Goal: Task Accomplishment & Management: Use online tool/utility

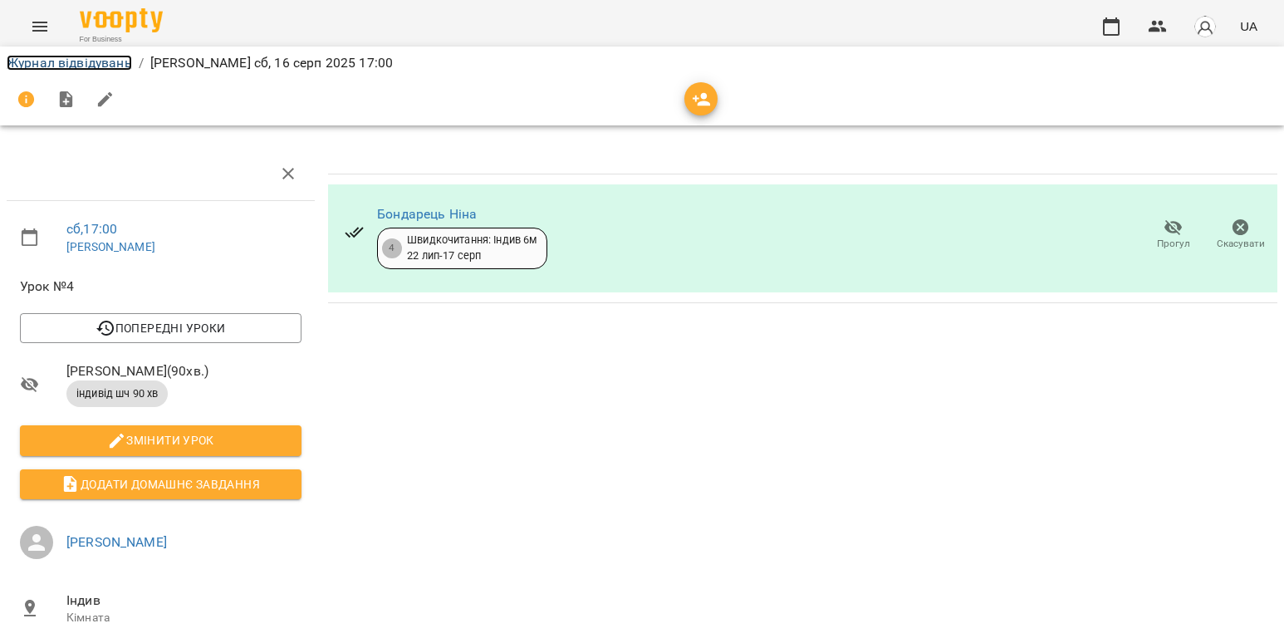
click at [87, 69] on link "Журнал відвідувань" at bounding box center [69, 63] width 125 height 16
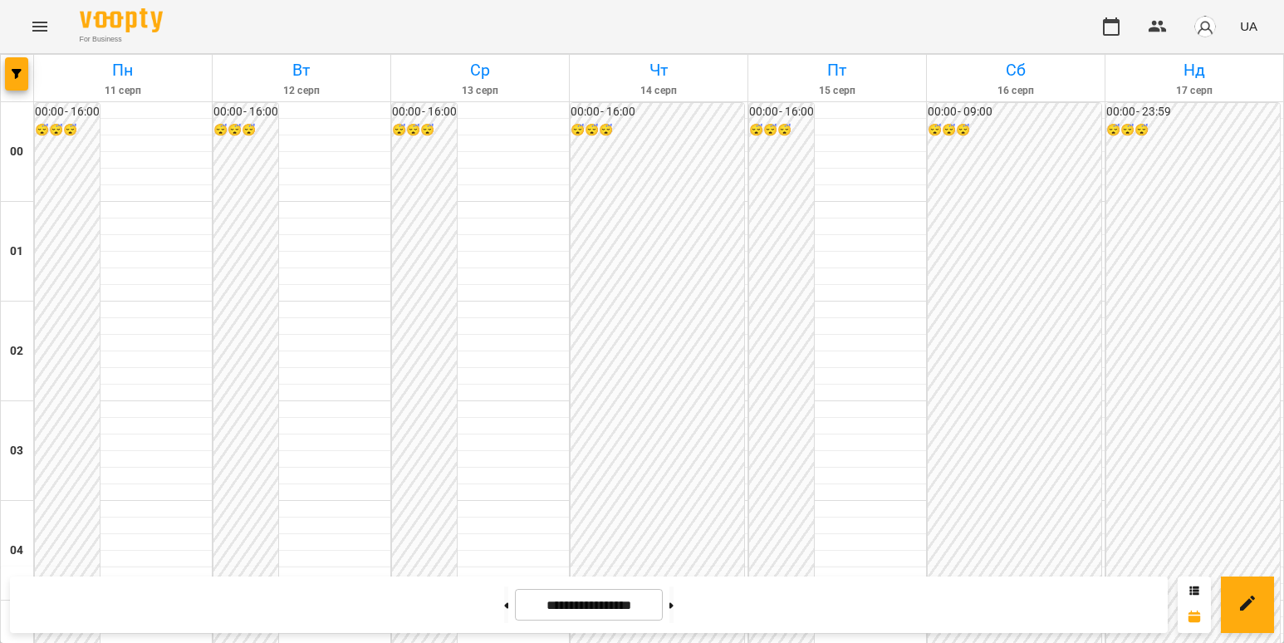
scroll to position [1827, 0]
click at [674, 606] on button at bounding box center [671, 604] width 4 height 37
type input "**********"
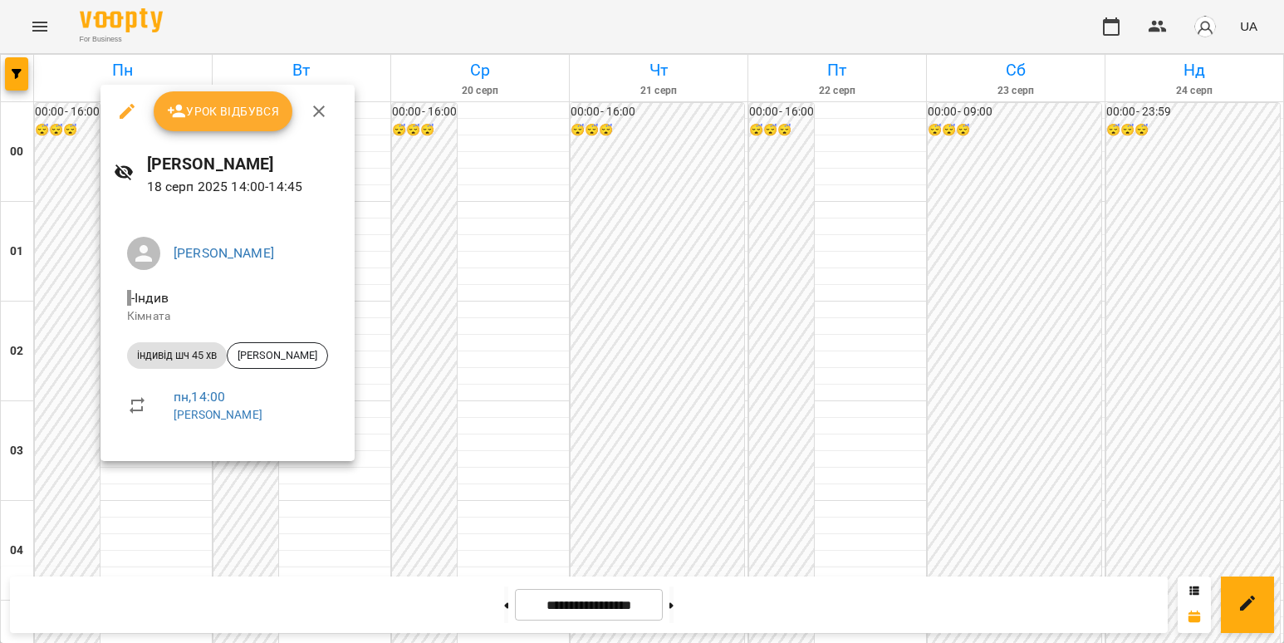
click at [163, 536] on div at bounding box center [642, 321] width 1284 height 643
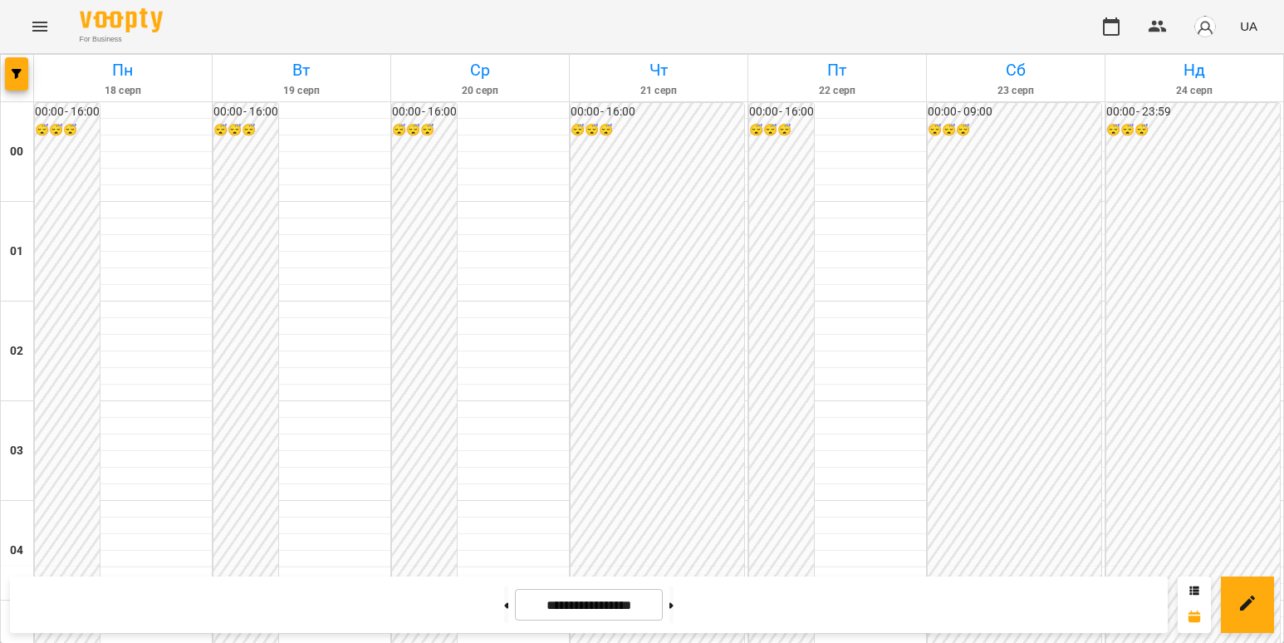
scroll to position [1329, 0]
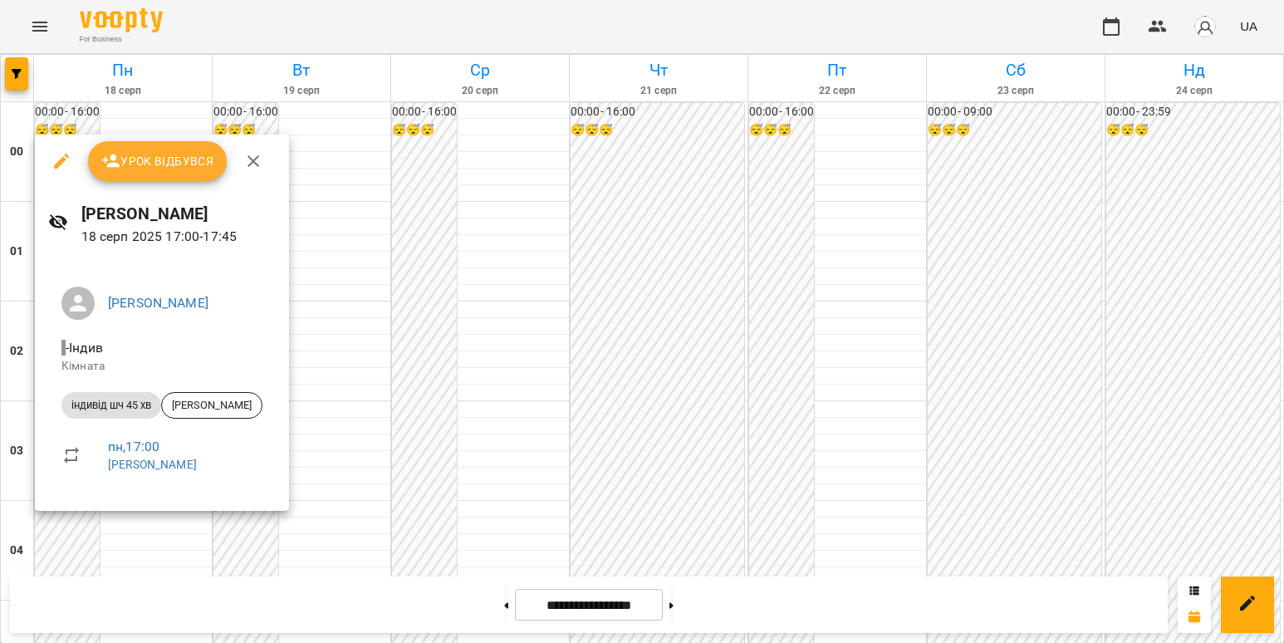
click at [336, 424] on div at bounding box center [642, 321] width 1284 height 643
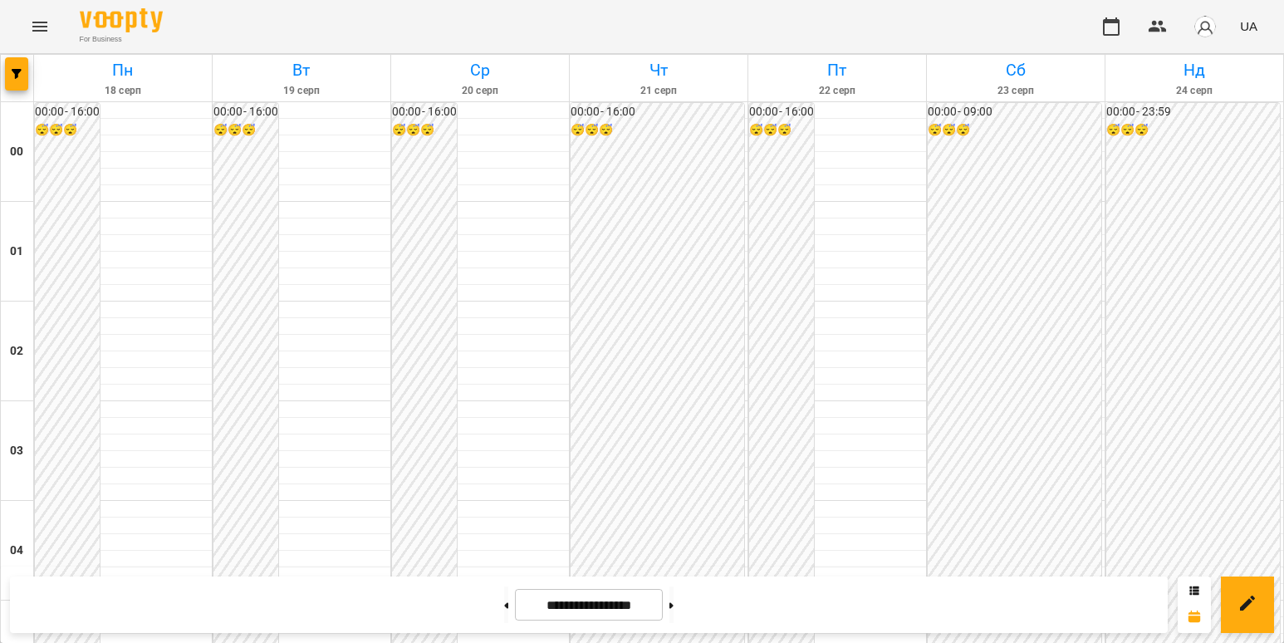
scroll to position [1495, 0]
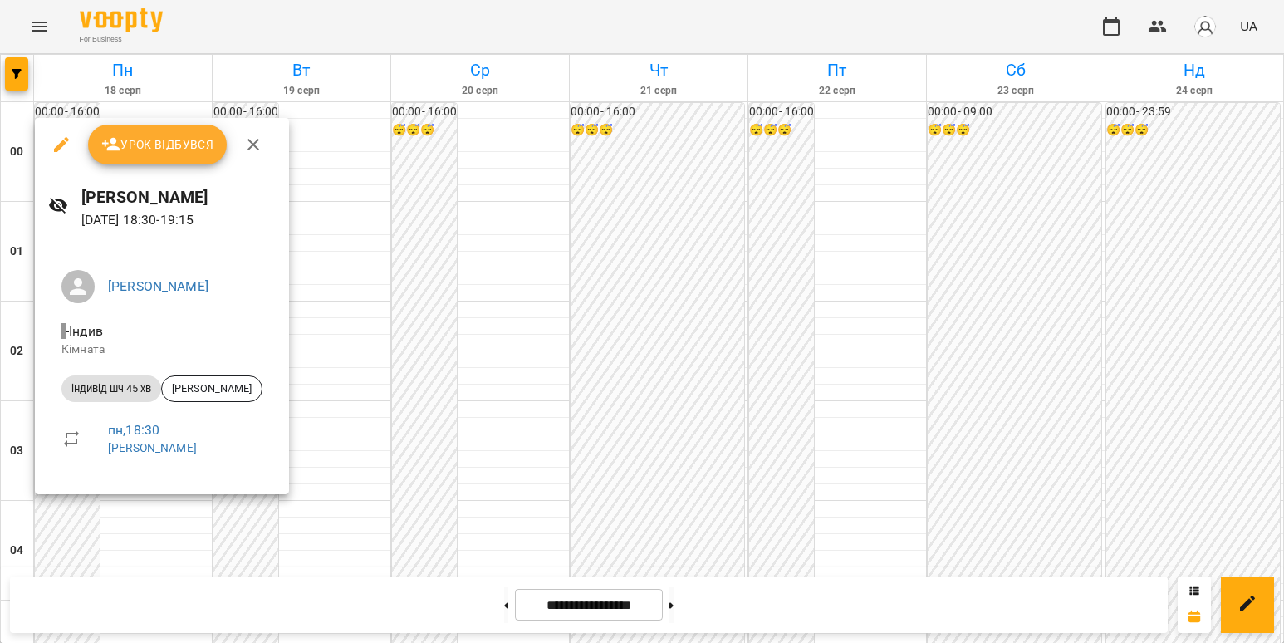
click at [460, 247] on div at bounding box center [642, 321] width 1284 height 643
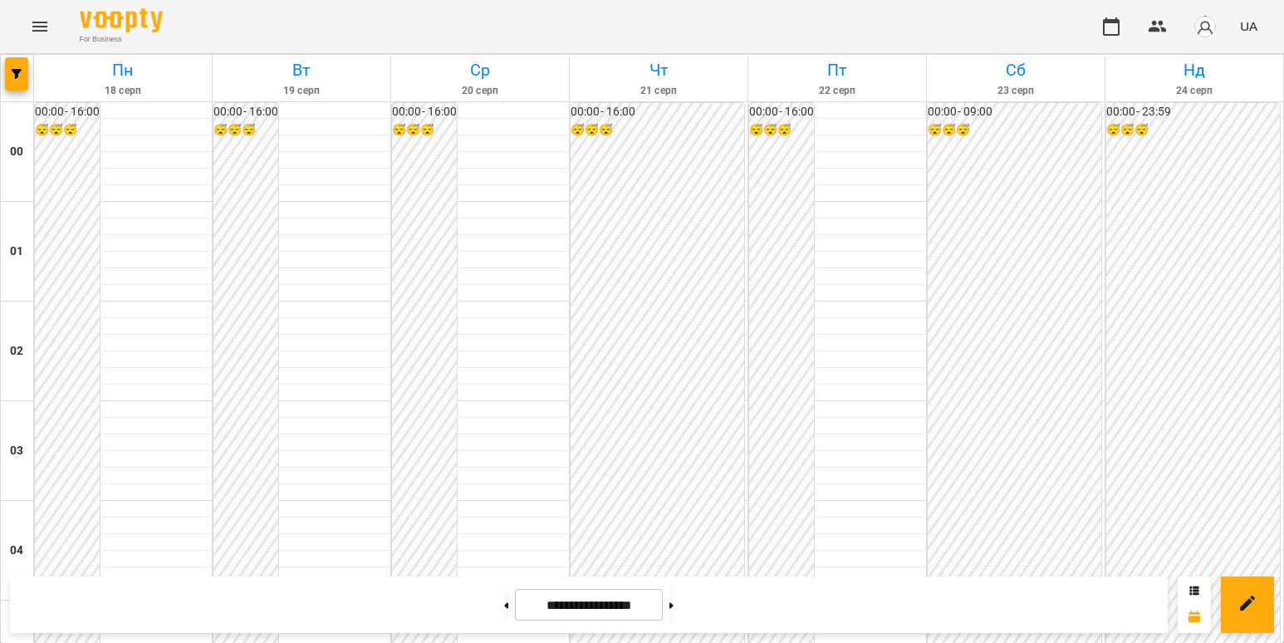
scroll to position [1827, 0]
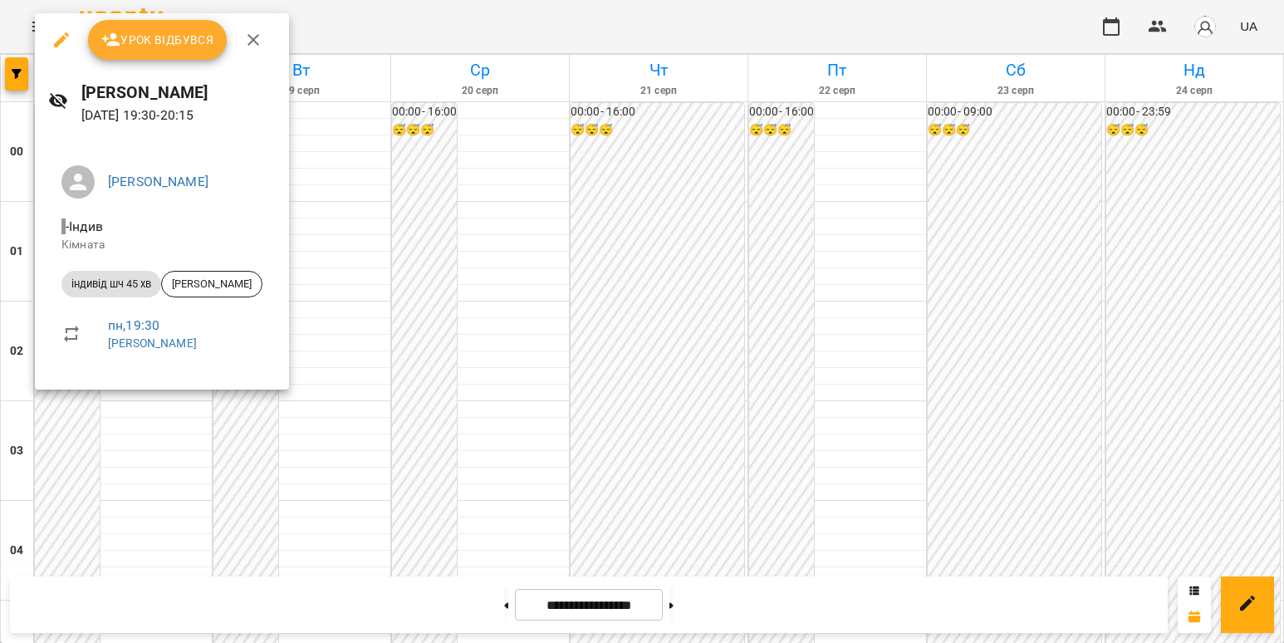
click at [169, 453] on div at bounding box center [642, 321] width 1284 height 643
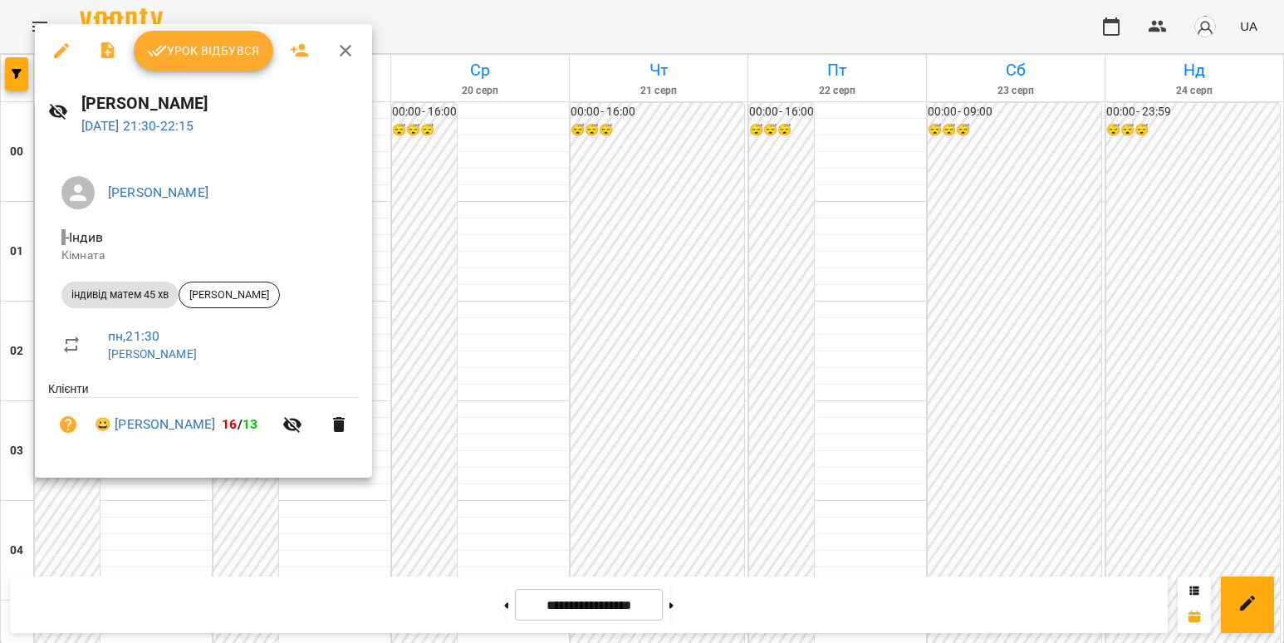
click at [123, 566] on div at bounding box center [642, 321] width 1284 height 643
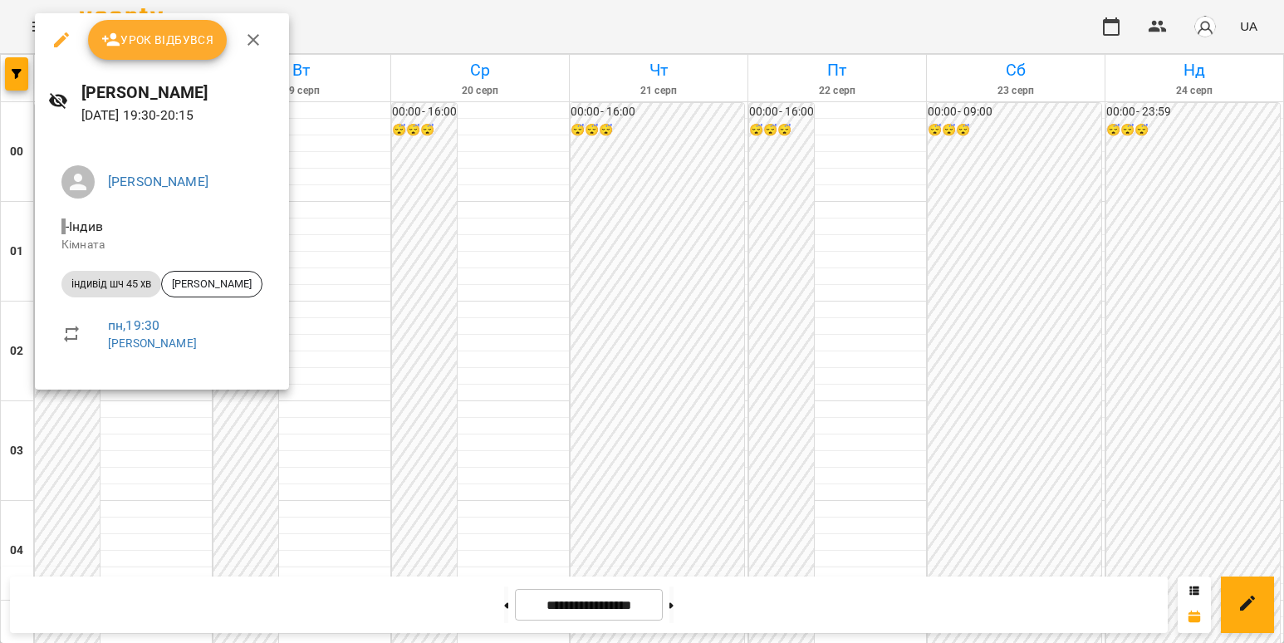
drag, startPoint x: 218, startPoint y: 494, endPoint x: 214, endPoint y: 458, distance: 35.9
click at [218, 493] on div at bounding box center [642, 321] width 1284 height 643
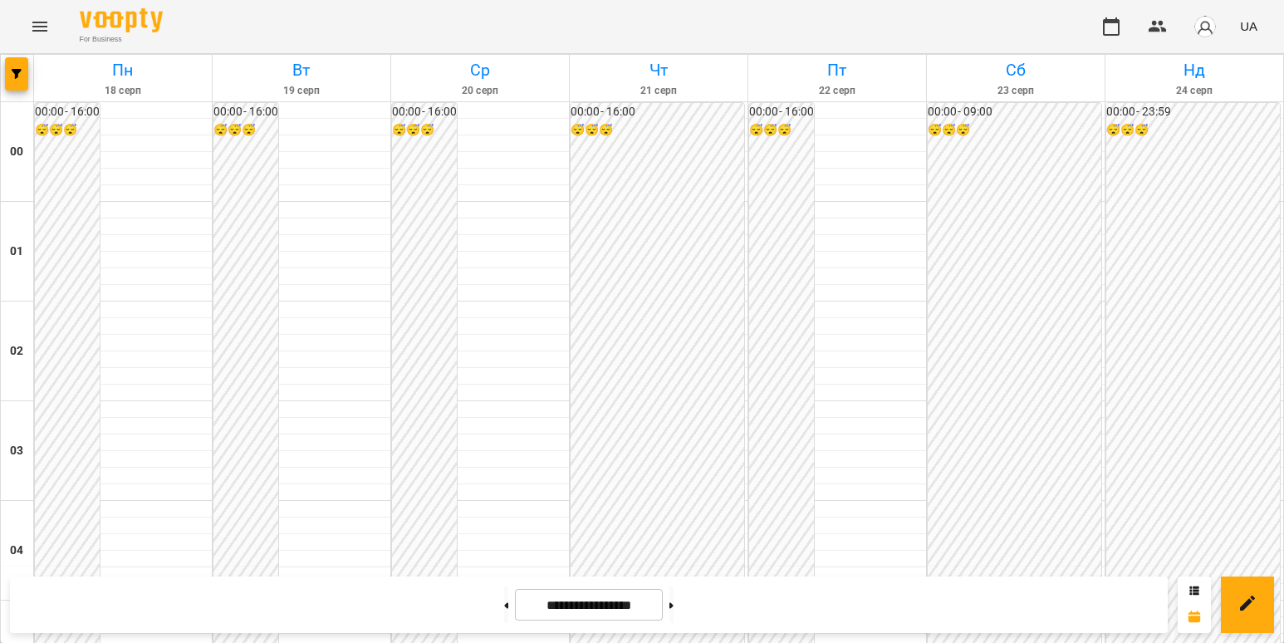
scroll to position [1578, 0]
